Goal: Obtain resource: Download file/media

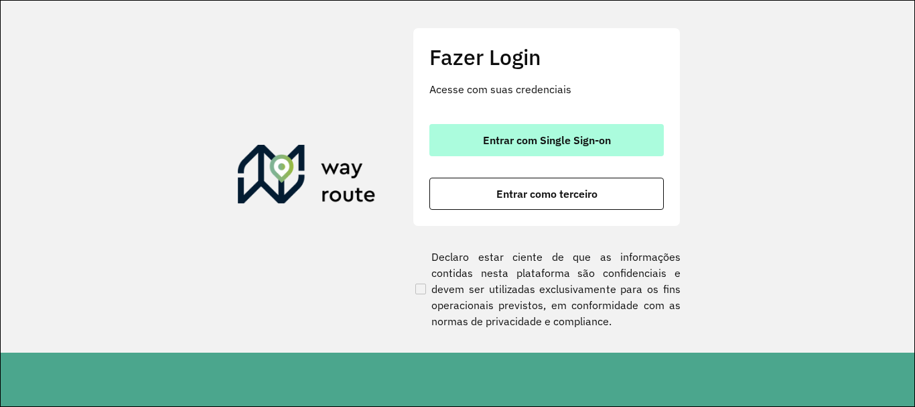
click at [446, 135] on button "Entrar com Single Sign-on" at bounding box center [547, 140] width 235 height 32
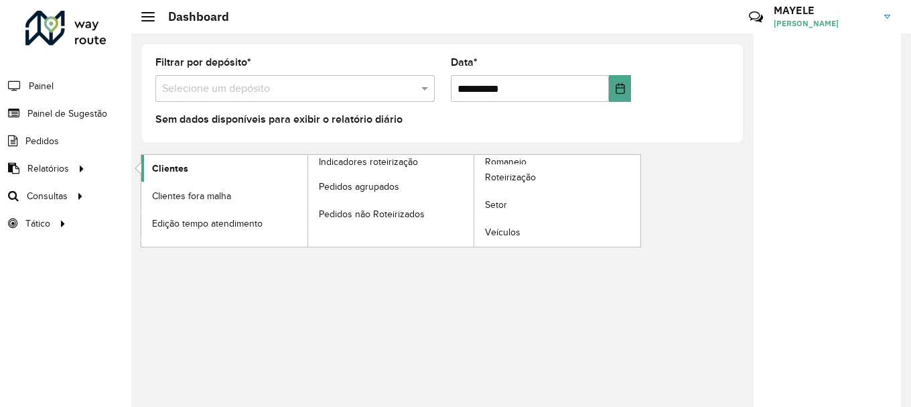
click at [155, 164] on span "Clientes" at bounding box center [170, 169] width 36 height 14
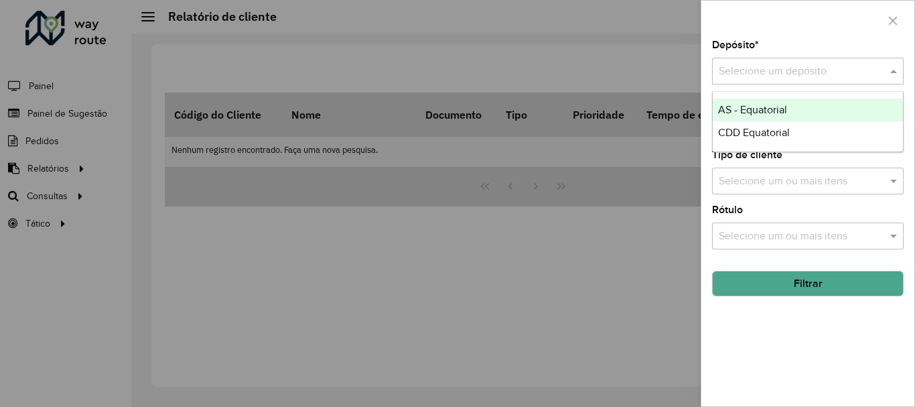
click at [740, 73] on input "text" at bounding box center [794, 72] width 151 height 16
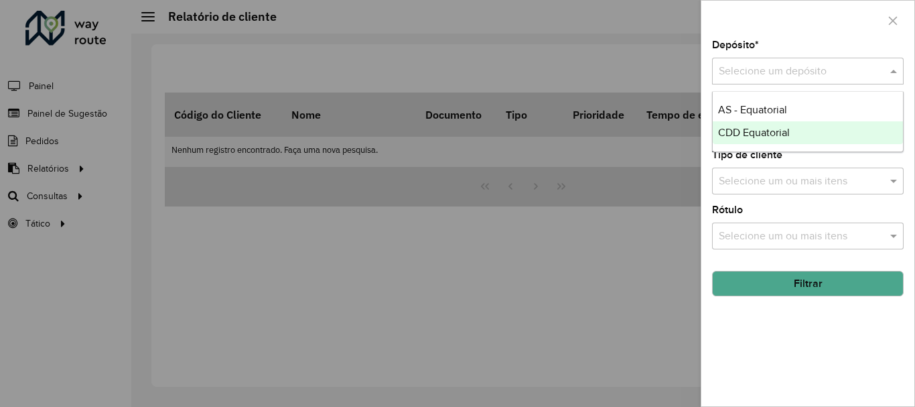
click at [749, 129] on span "CDD Equatorial" at bounding box center [754, 132] width 72 height 11
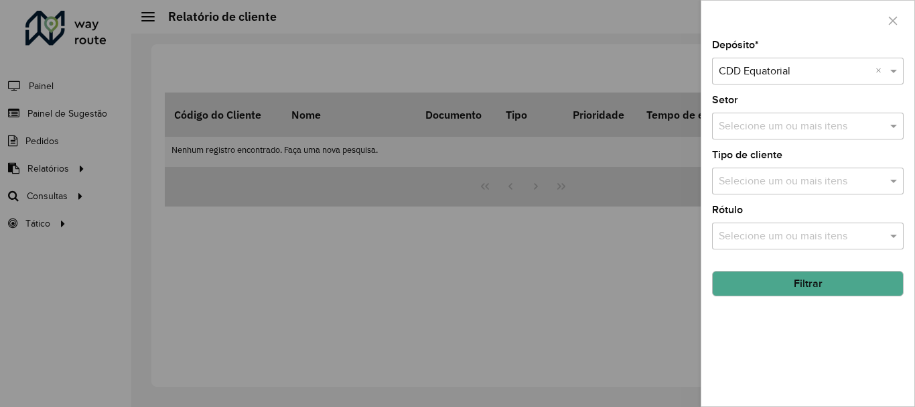
click at [765, 283] on button "Filtrar" at bounding box center [808, 283] width 192 height 25
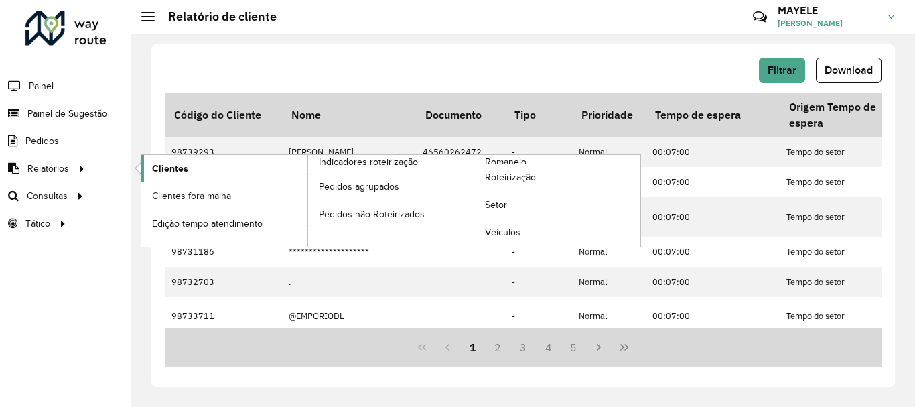
click at [149, 170] on link "Clientes" at bounding box center [224, 168] width 166 height 27
click at [172, 164] on span "Clientes" at bounding box center [170, 169] width 36 height 14
click at [182, 170] on span "Clientes" at bounding box center [170, 169] width 36 height 14
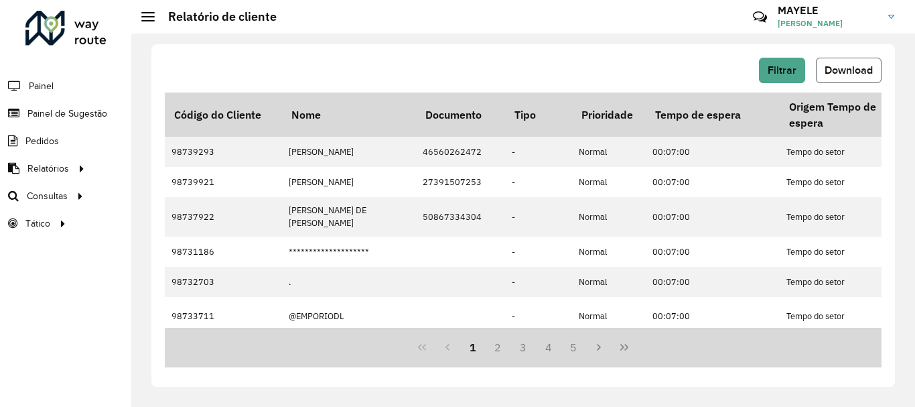
click at [851, 72] on span "Download" at bounding box center [849, 69] width 48 height 11
